Goal: Transaction & Acquisition: Book appointment/travel/reservation

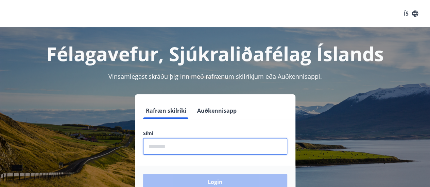
click at [152, 147] on input "phone" at bounding box center [215, 146] width 144 height 17
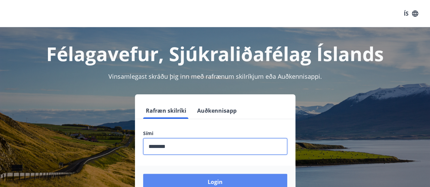
type input "********"
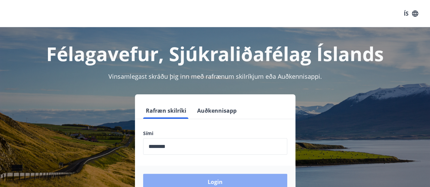
click at [216, 182] on button "Login" at bounding box center [215, 182] width 144 height 16
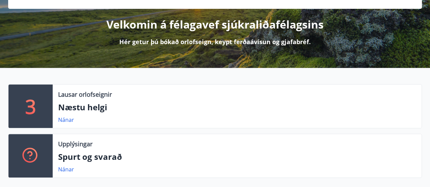
scroll to position [76, 0]
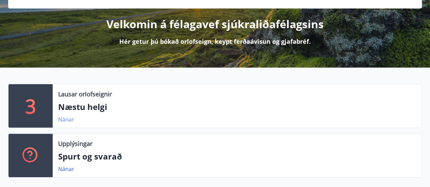
click at [66, 119] on link "Nánar" at bounding box center [66, 119] width 16 height 7
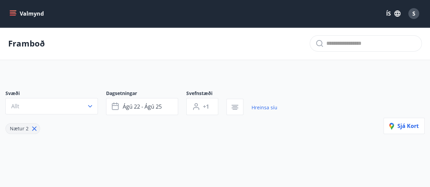
type input "*"
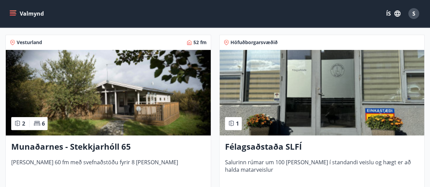
scroll to position [133, 0]
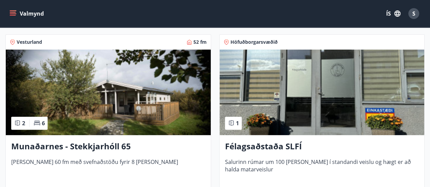
click at [129, 89] on img at bounding box center [108, 93] width 205 height 86
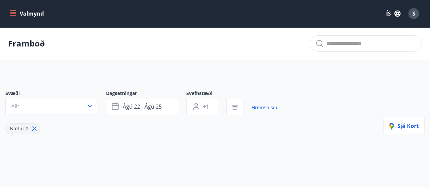
type input "*"
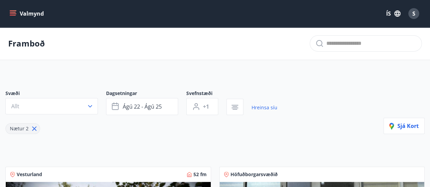
click at [414, 13] on span "S" at bounding box center [414, 13] width 3 height 7
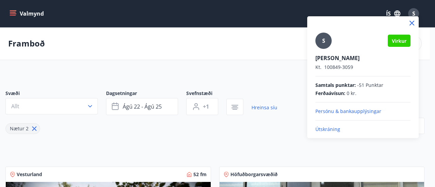
click at [330, 128] on p "Útskráning" at bounding box center [363, 129] width 95 height 7
